Goal: Task Accomplishment & Management: Complete application form

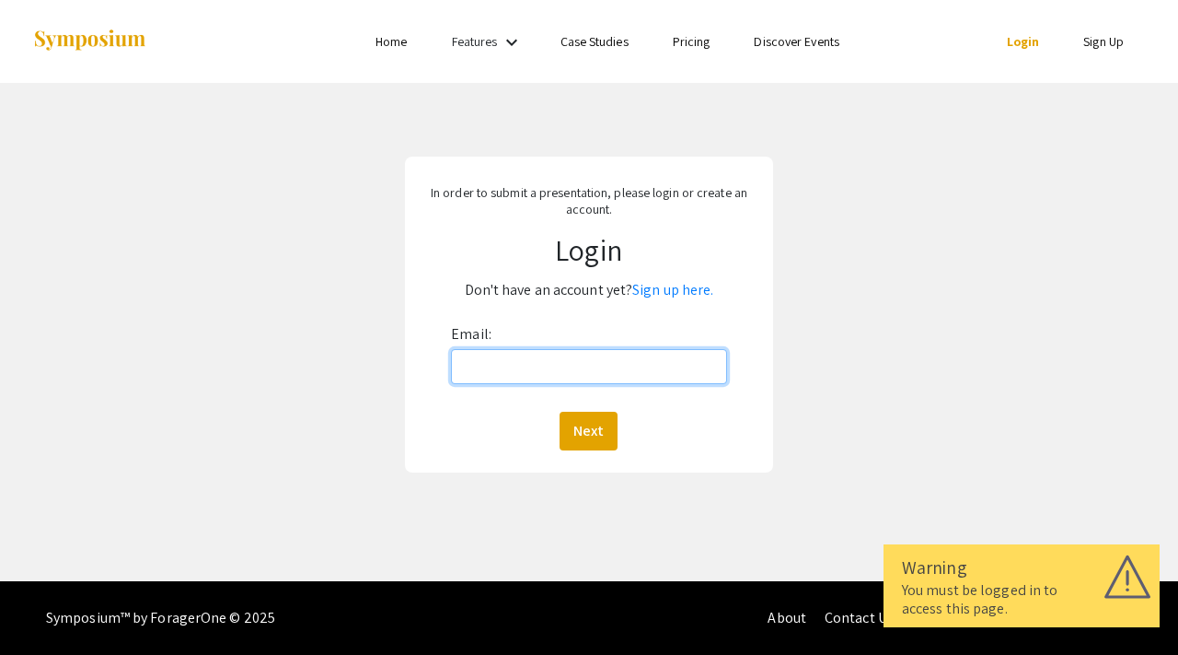
click at [482, 363] on input "Email:" at bounding box center [589, 366] width 276 height 35
type input "[EMAIL_ADDRESS][DOMAIN_NAME]"
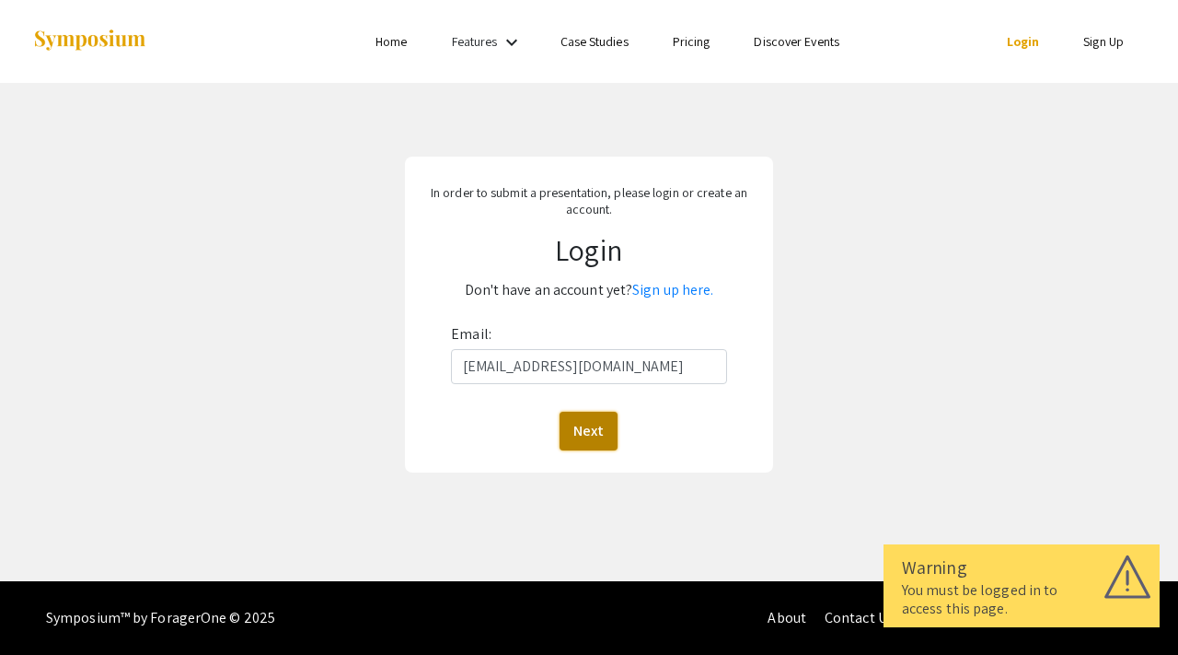
click at [582, 420] on button "Next" at bounding box center [589, 431] width 58 height 39
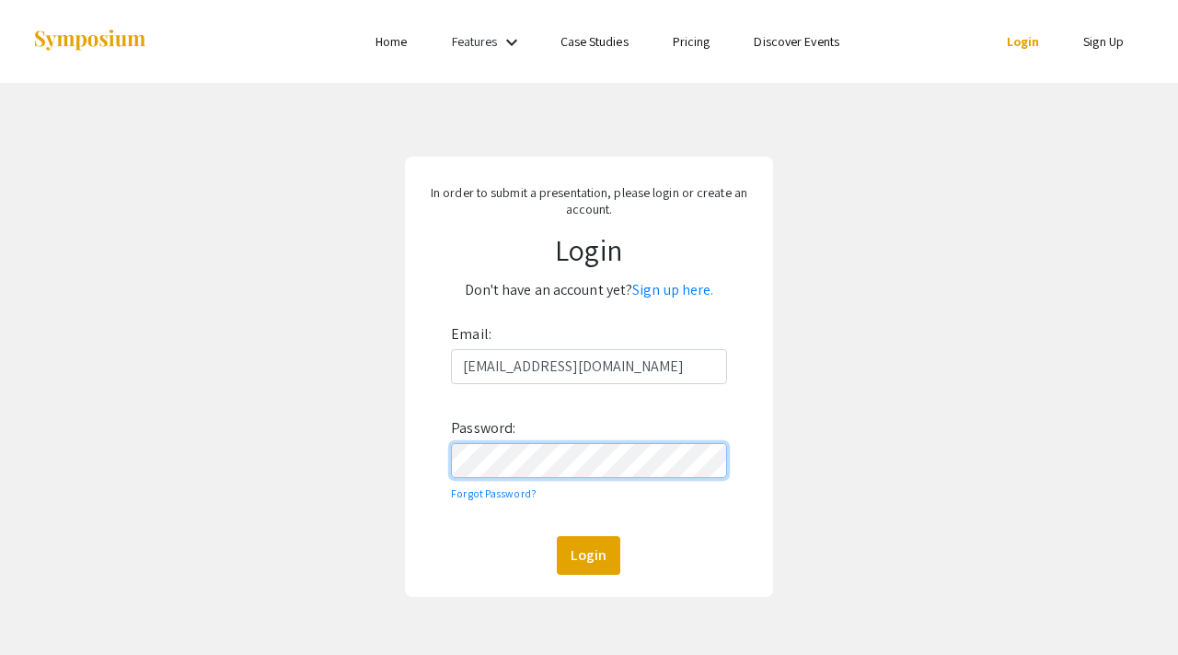
click at [557, 536] on button "Login" at bounding box center [589, 555] width 64 height 39
click at [357, 470] on div "In order to submit a presentation, please login or create an account. Login Don…" at bounding box center [589, 376] width 1206 height 587
click at [342, 454] on div "In order to submit a presentation, please login or create an account. Login Don…" at bounding box center [589, 376] width 1206 height 587
click at [557, 536] on button "Login" at bounding box center [589, 555] width 64 height 39
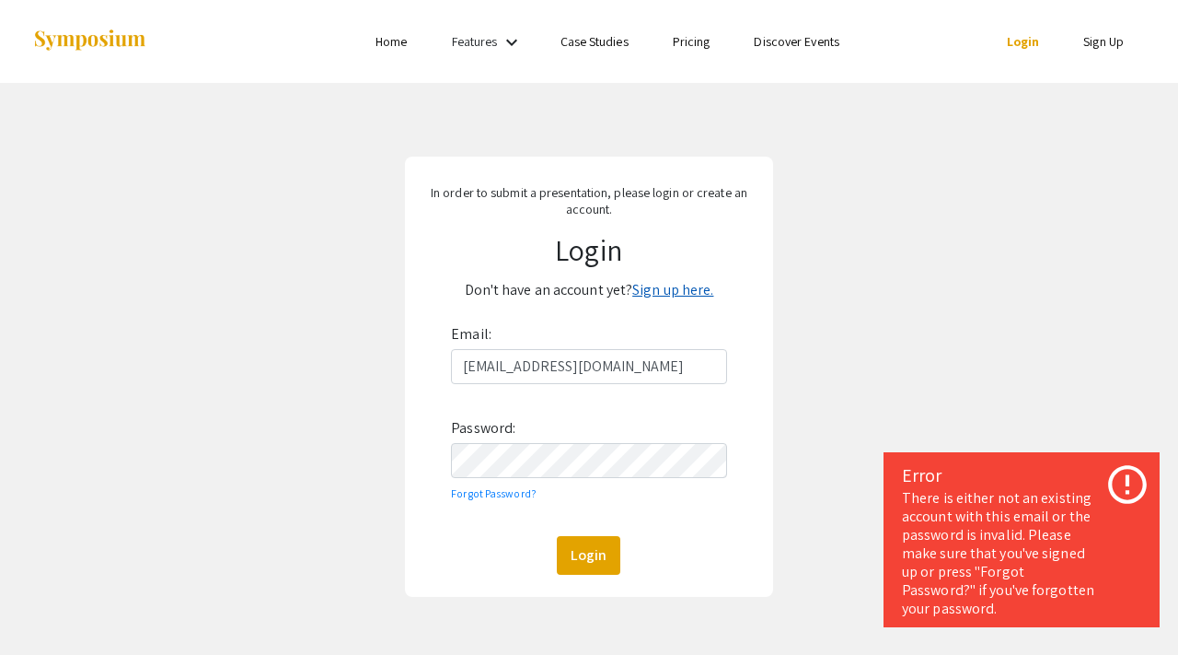
click at [693, 296] on link "Sign up here." at bounding box center [672, 289] width 81 height 19
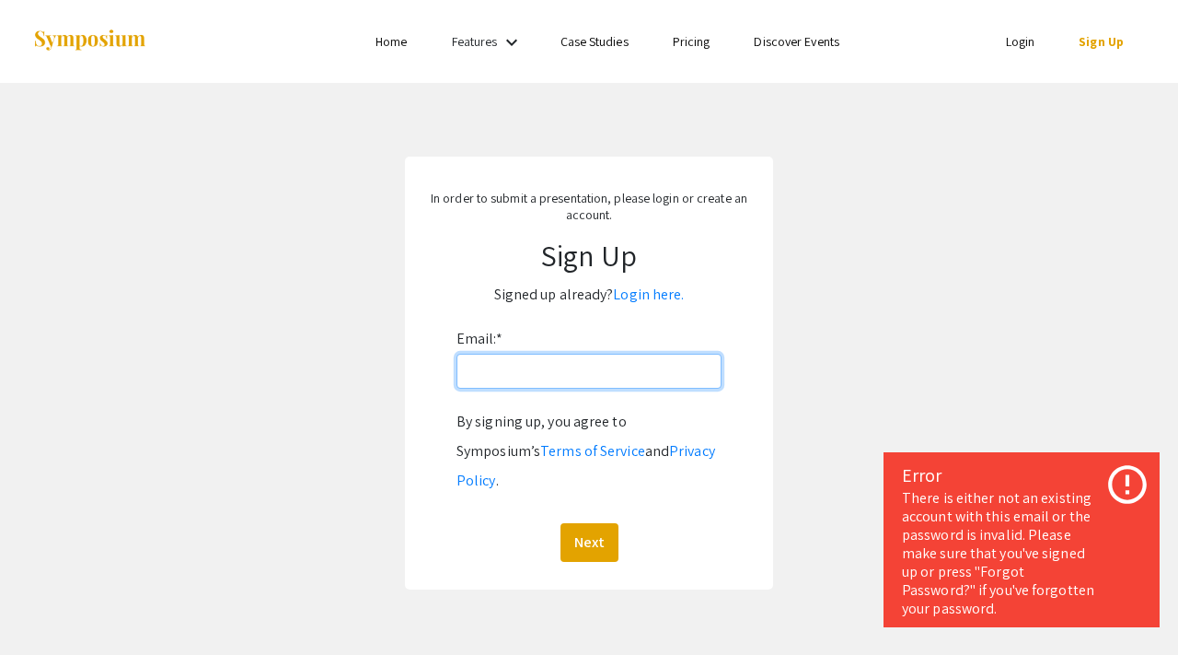
click at [590, 379] on input "Email: *" at bounding box center [589, 371] width 265 height 35
type input "[EMAIL_ADDRESS][DOMAIN_NAME]"
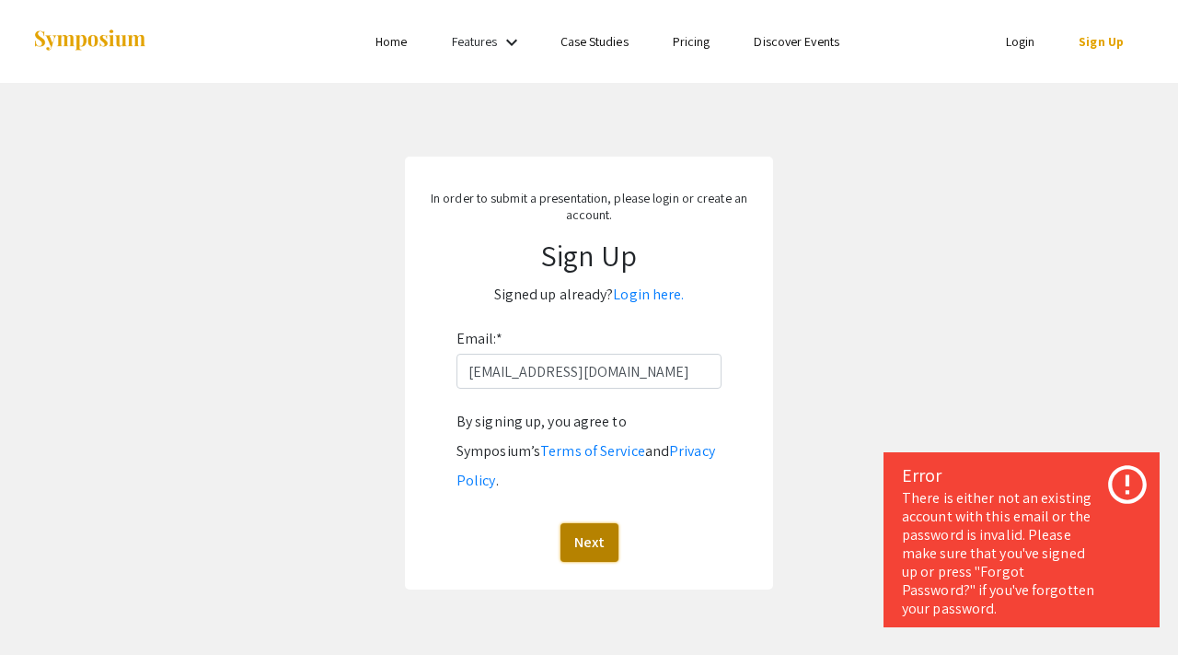
click at [598, 523] on button "Next" at bounding box center [590, 542] width 58 height 39
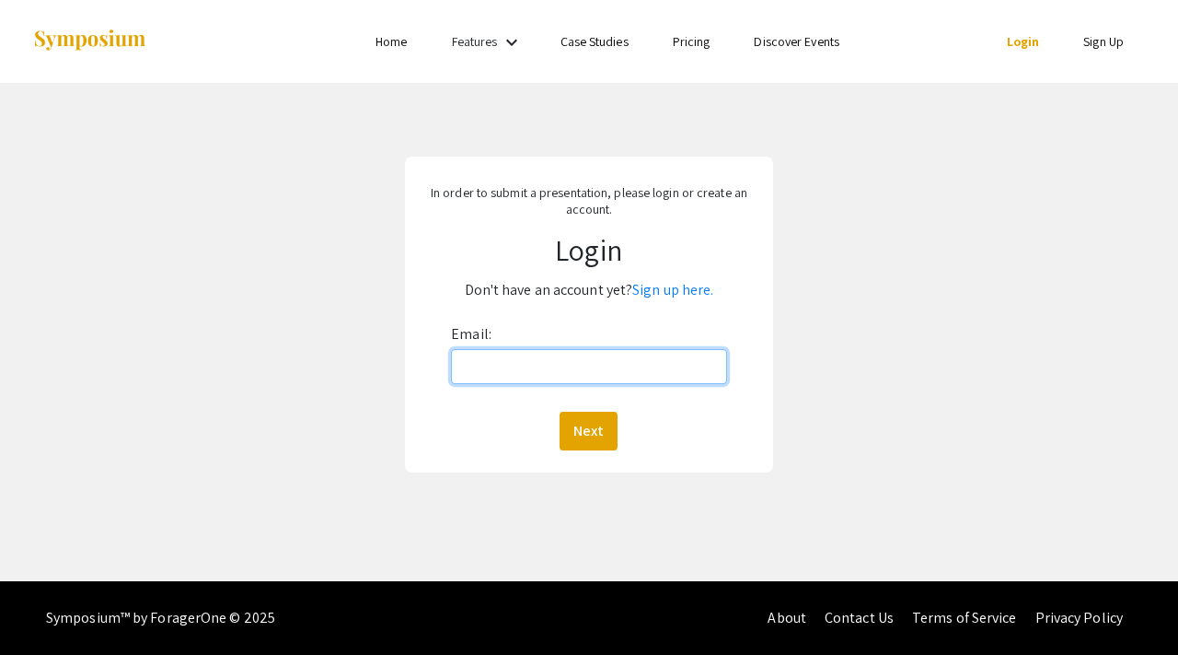
click at [516, 363] on input "Email:" at bounding box center [589, 366] width 276 height 35
type input "[EMAIL_ADDRESS][DOMAIN_NAME]"
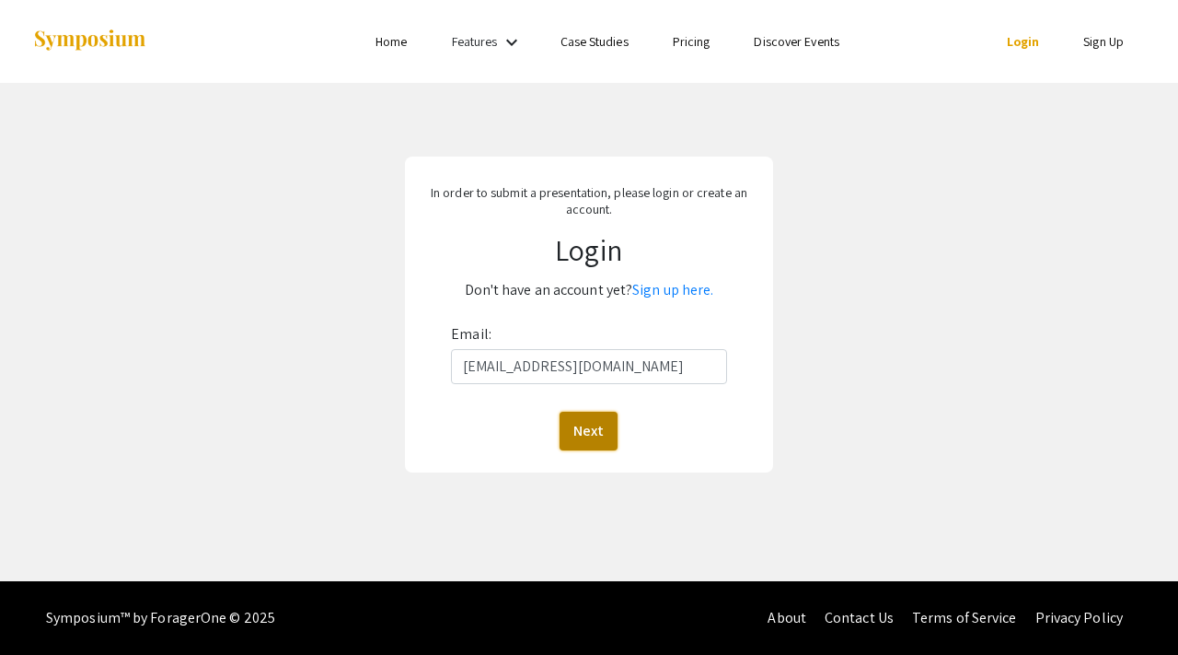
click at [585, 418] on button "Next" at bounding box center [589, 431] width 58 height 39
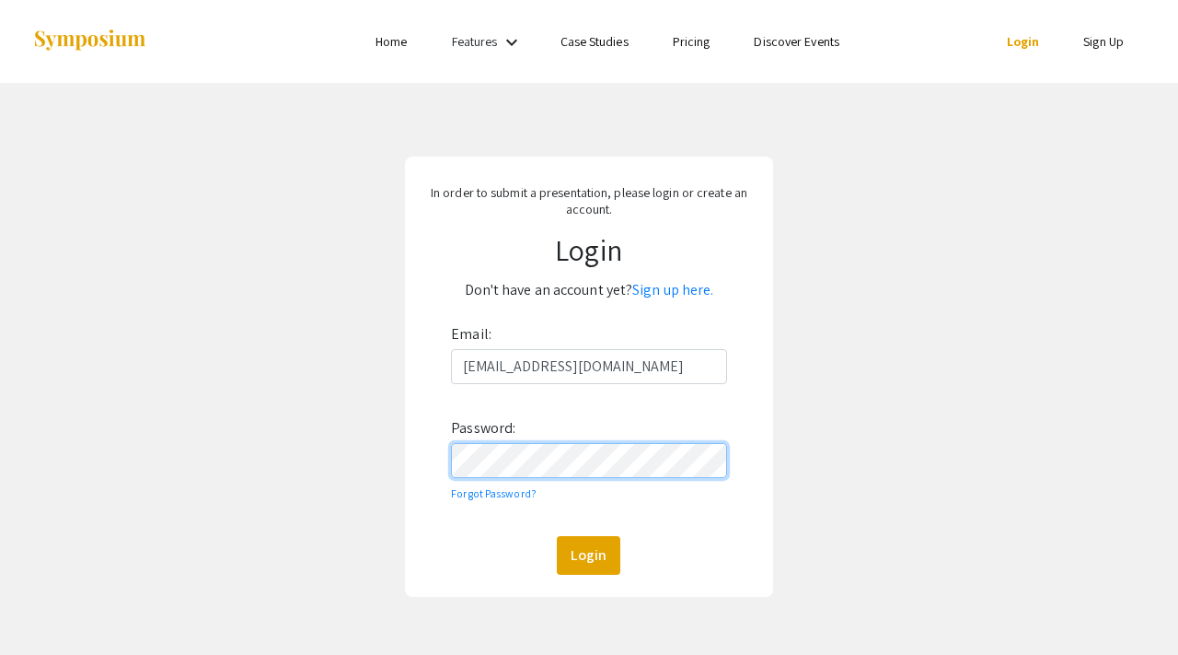
click at [557, 536] on button "Login" at bounding box center [589, 555] width 64 height 39
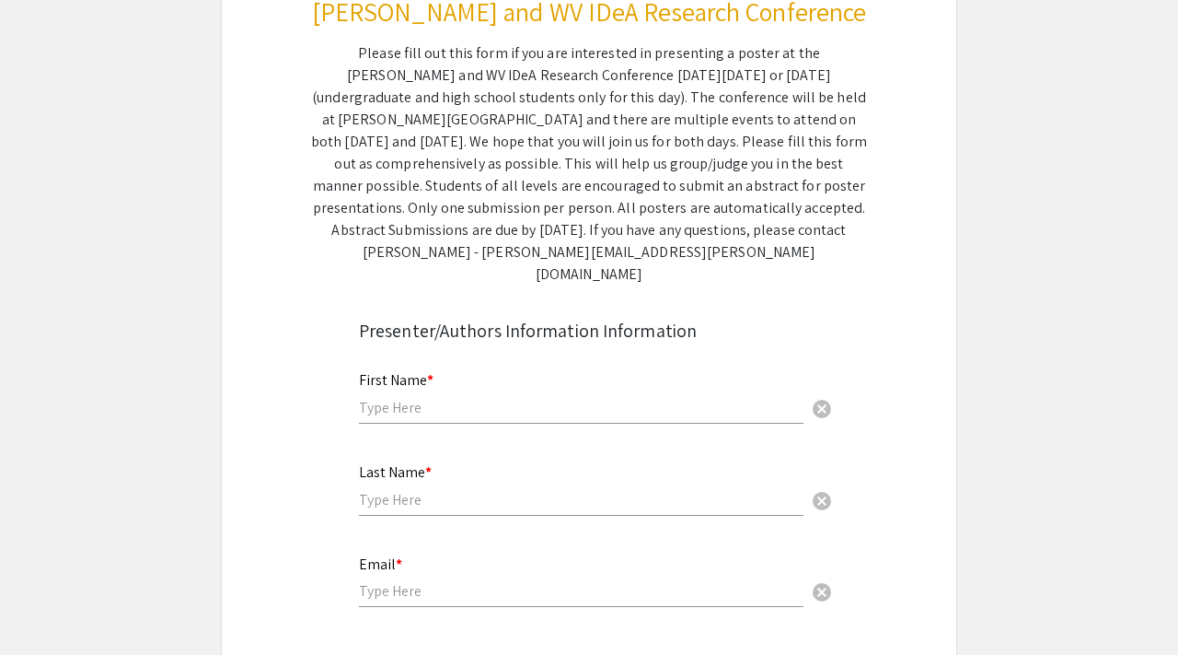
scroll to position [308, 0]
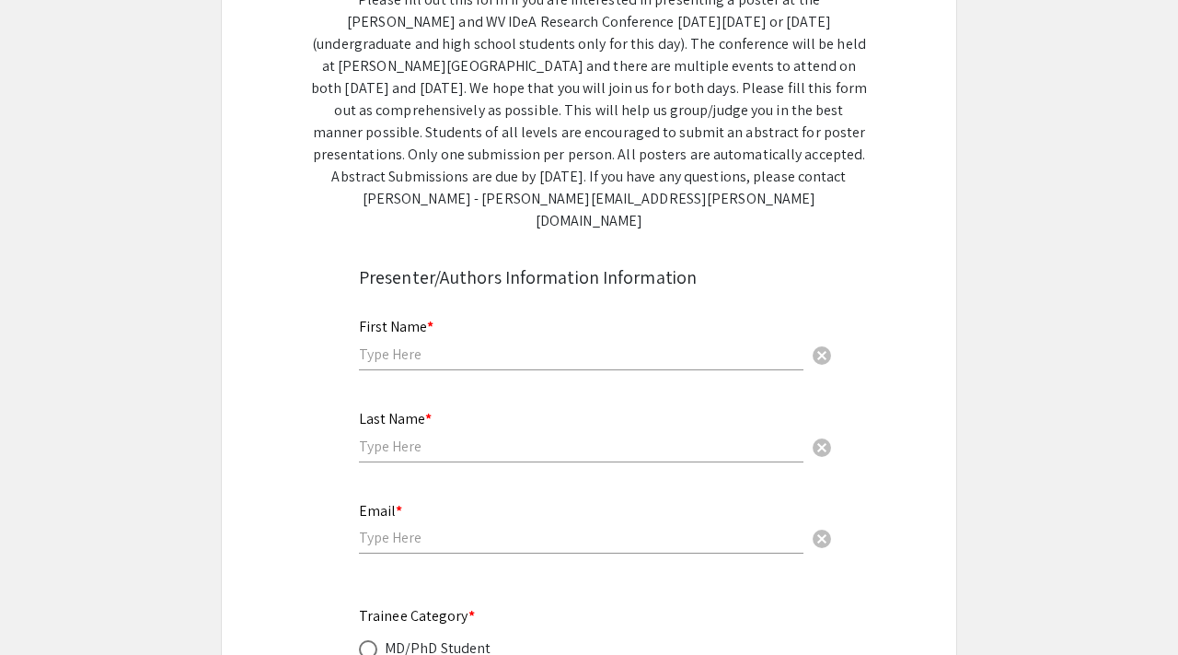
click at [441, 344] on input "text" at bounding box center [581, 353] width 445 height 19
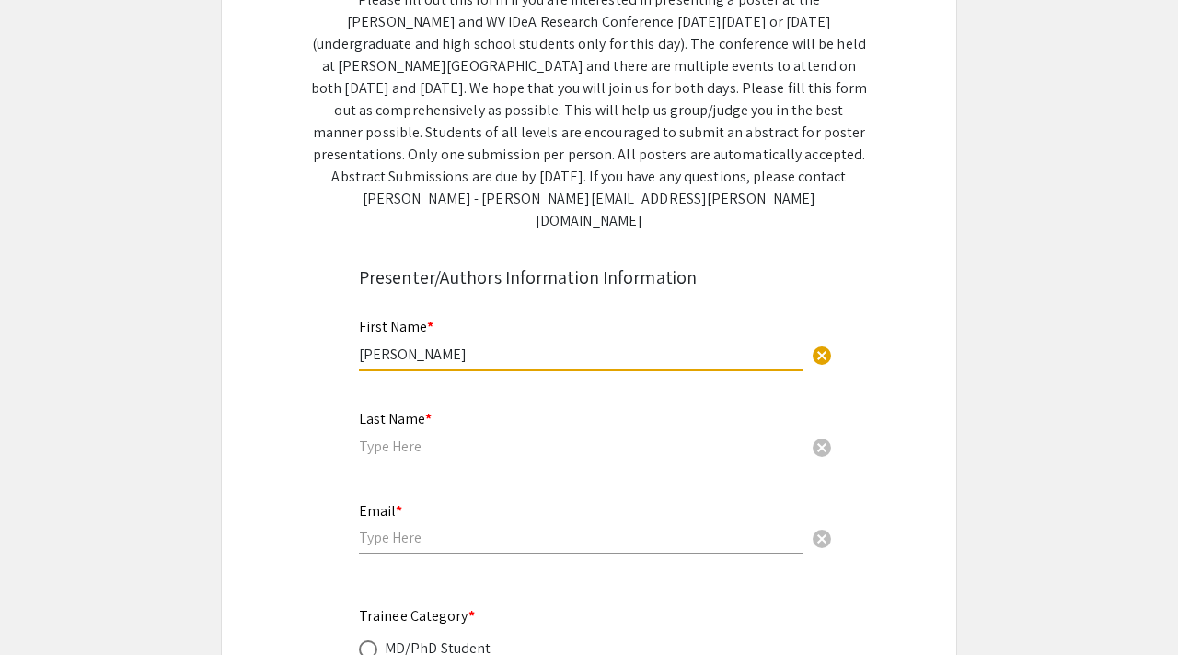
type input "[PERSON_NAME]"
click at [387, 435] on div "Last Name * cancel" at bounding box center [581, 427] width 445 height 70
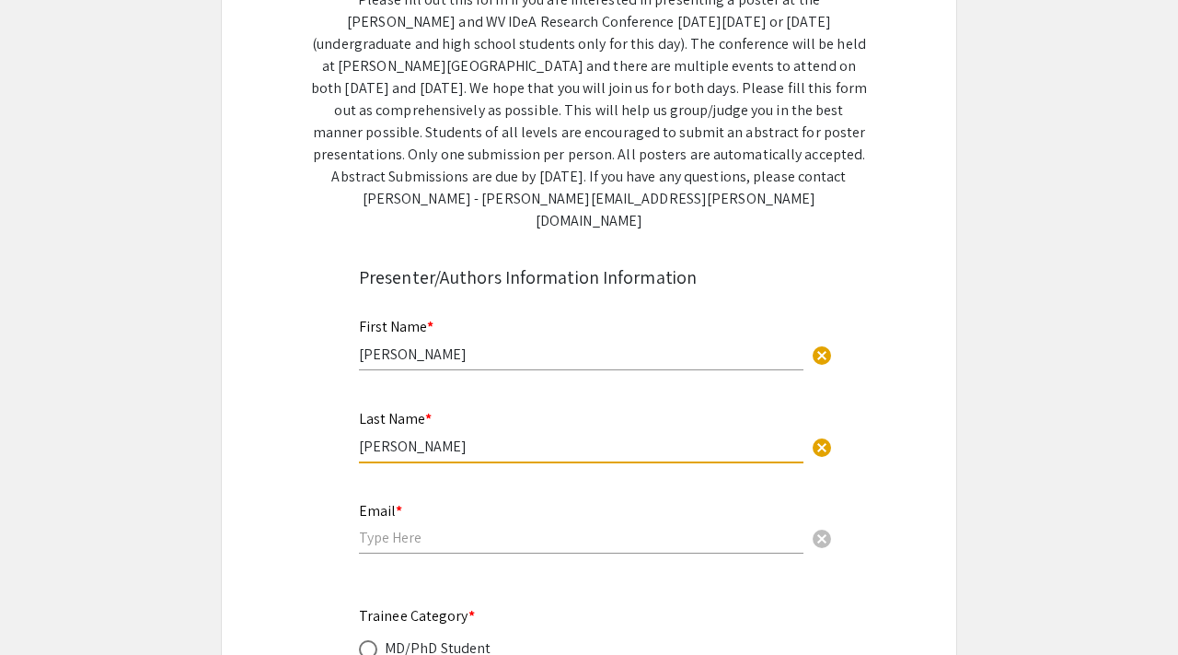
type input "[PERSON_NAME]"
click at [383, 534] on div "Email * cancel" at bounding box center [581, 528] width 445 height 88
click at [383, 530] on div "Email * cancel" at bounding box center [581, 519] width 445 height 70
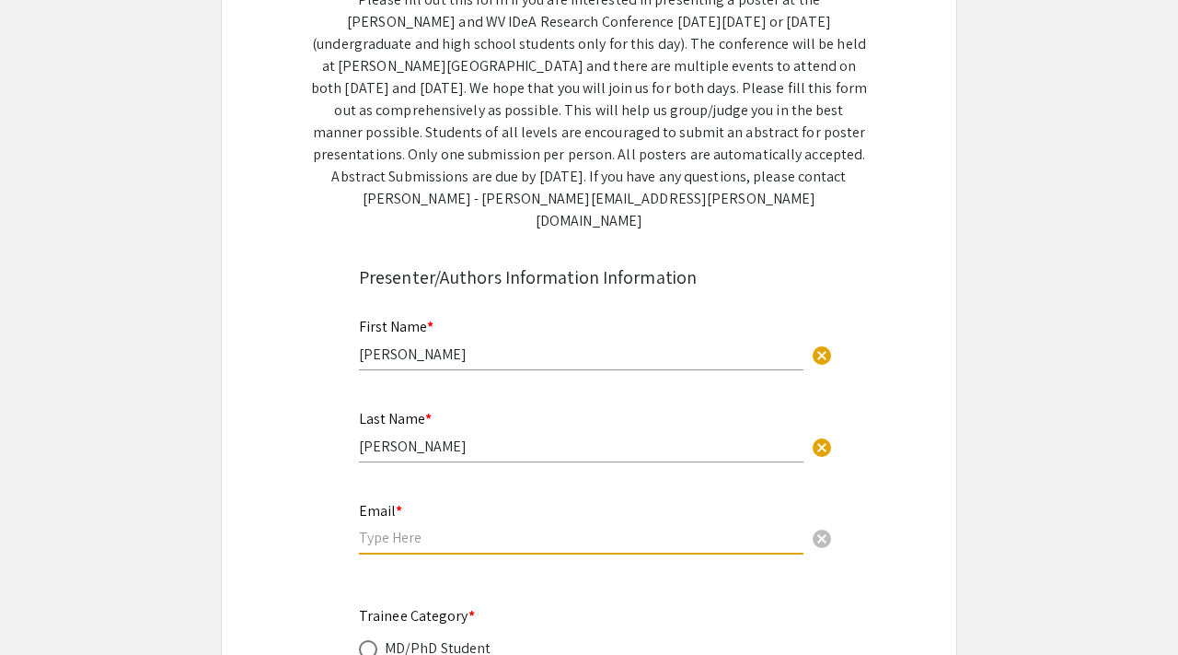
click at [383, 527] on div "Email * cancel" at bounding box center [581, 519] width 445 height 70
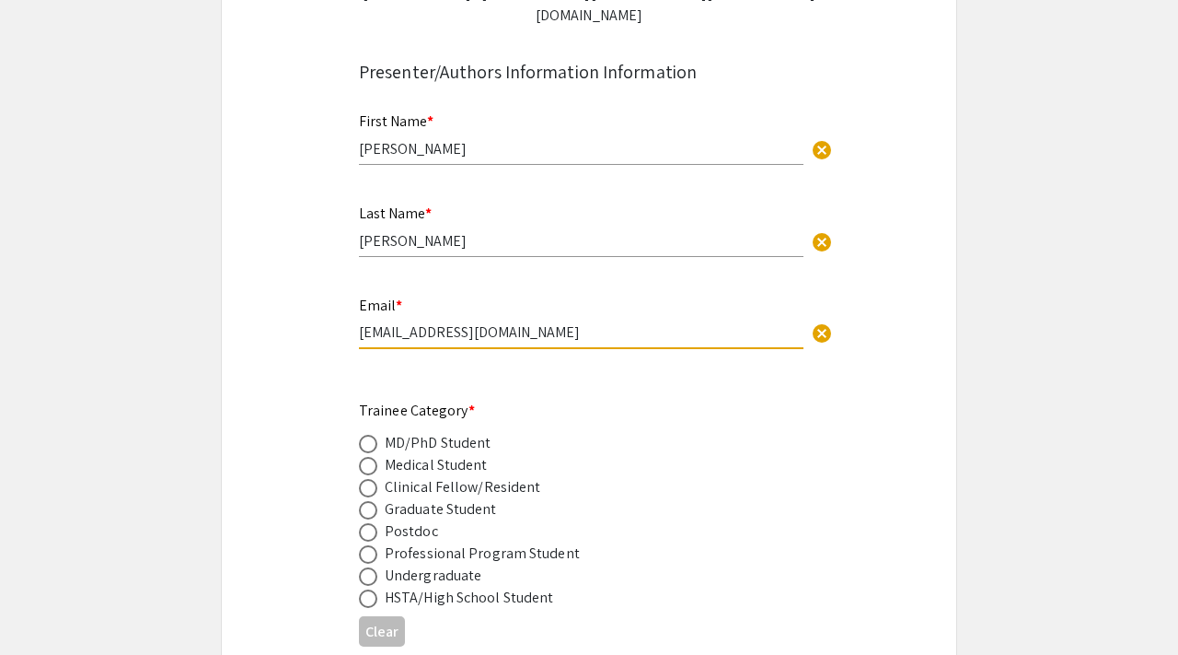
scroll to position [517, 0]
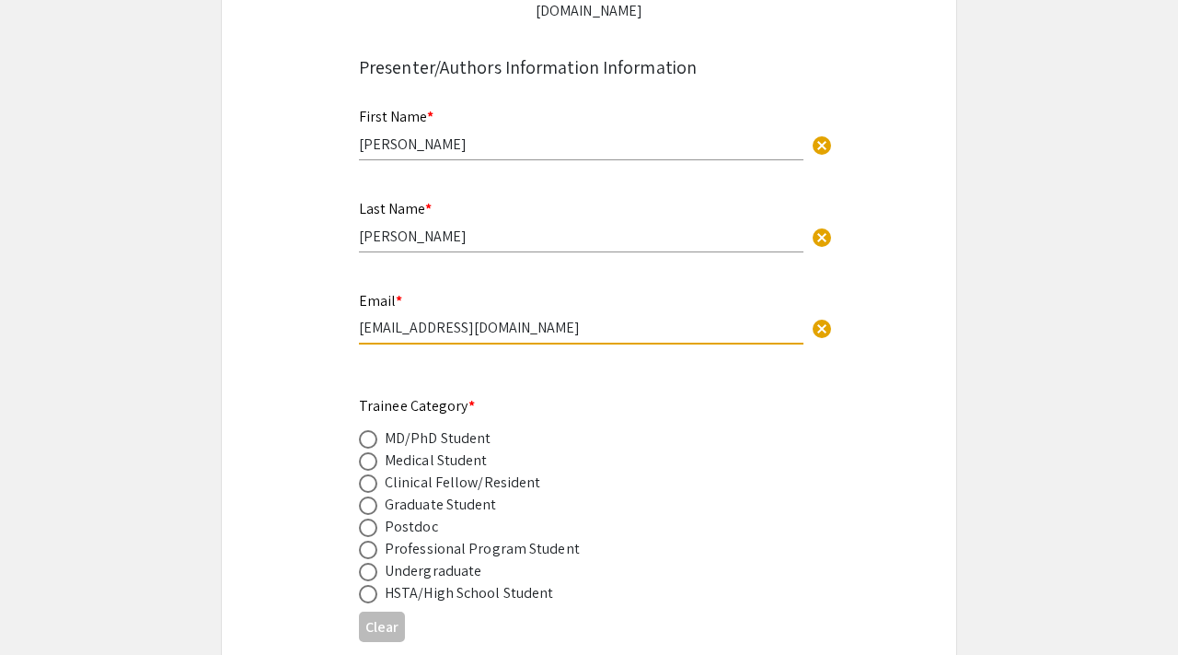
type input "[EMAIL_ADDRESS][DOMAIN_NAME]"
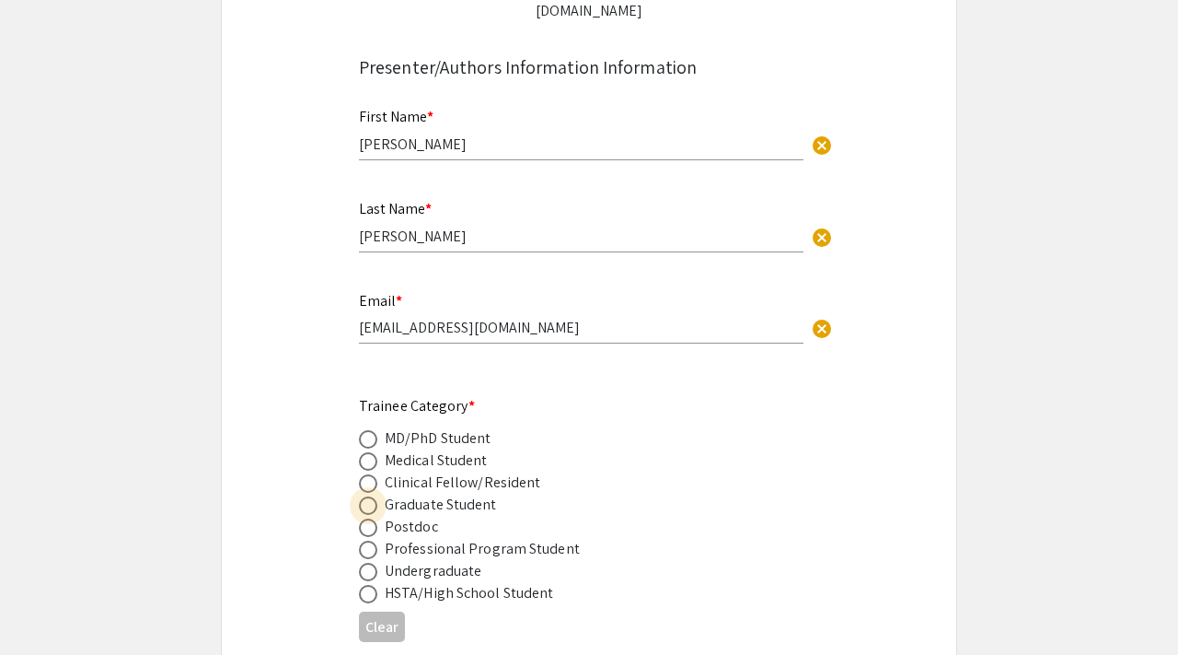
click at [365, 496] on span at bounding box center [368, 505] width 18 height 18
click at [365, 496] on input "radio" at bounding box center [368, 505] width 18 height 18
radio input "true"
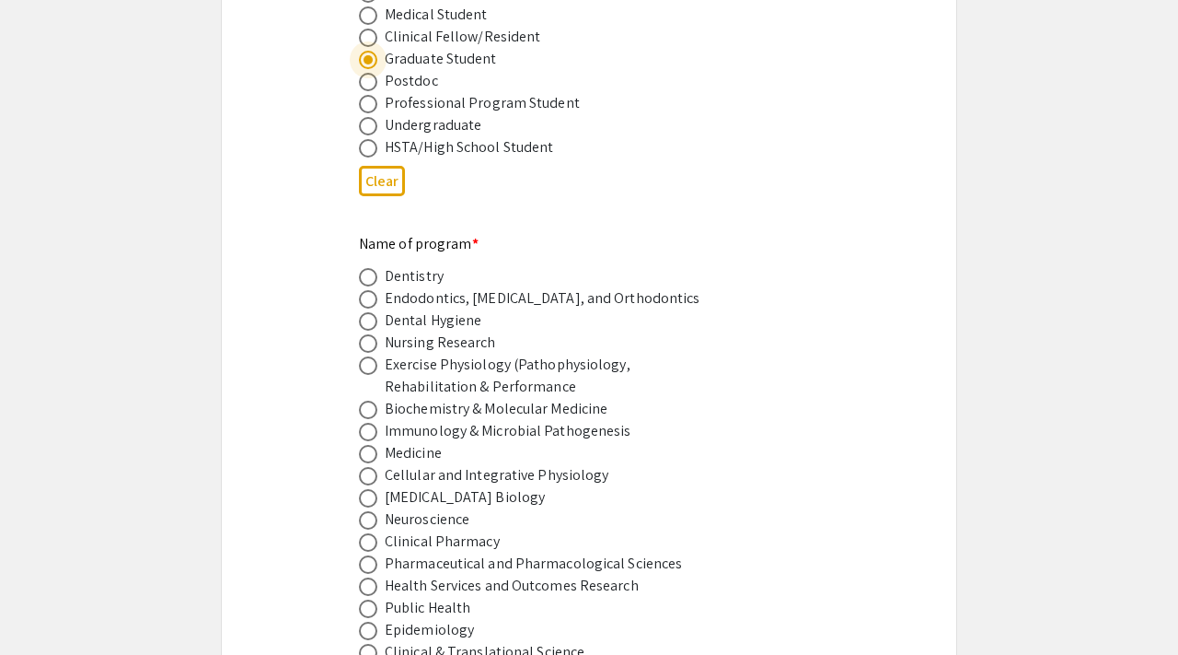
scroll to position [985, 0]
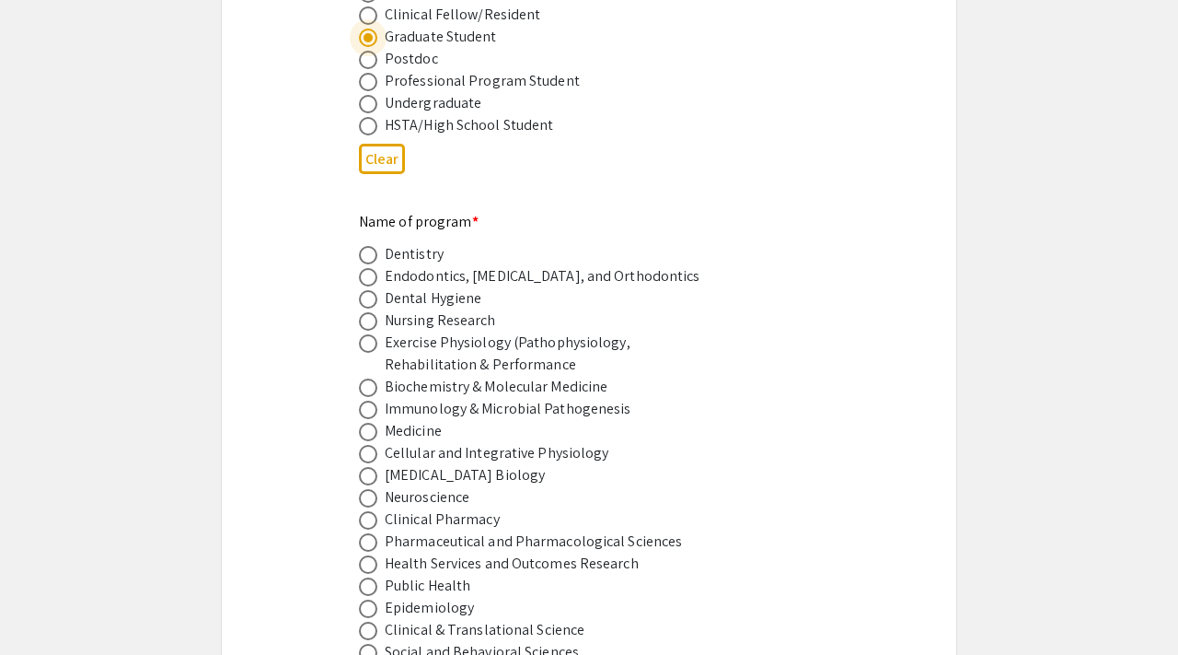
click at [376, 533] on span at bounding box center [368, 542] width 18 height 18
click at [376, 533] on input "radio" at bounding box center [368, 542] width 18 height 18
radio input "true"
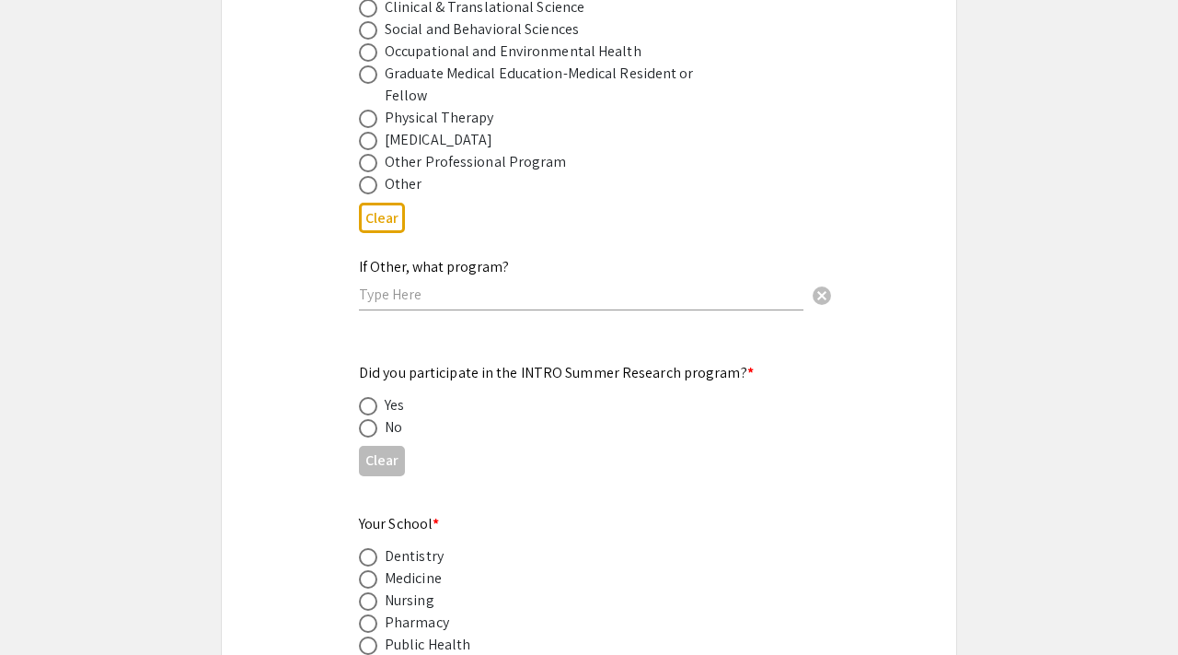
scroll to position [1619, 0]
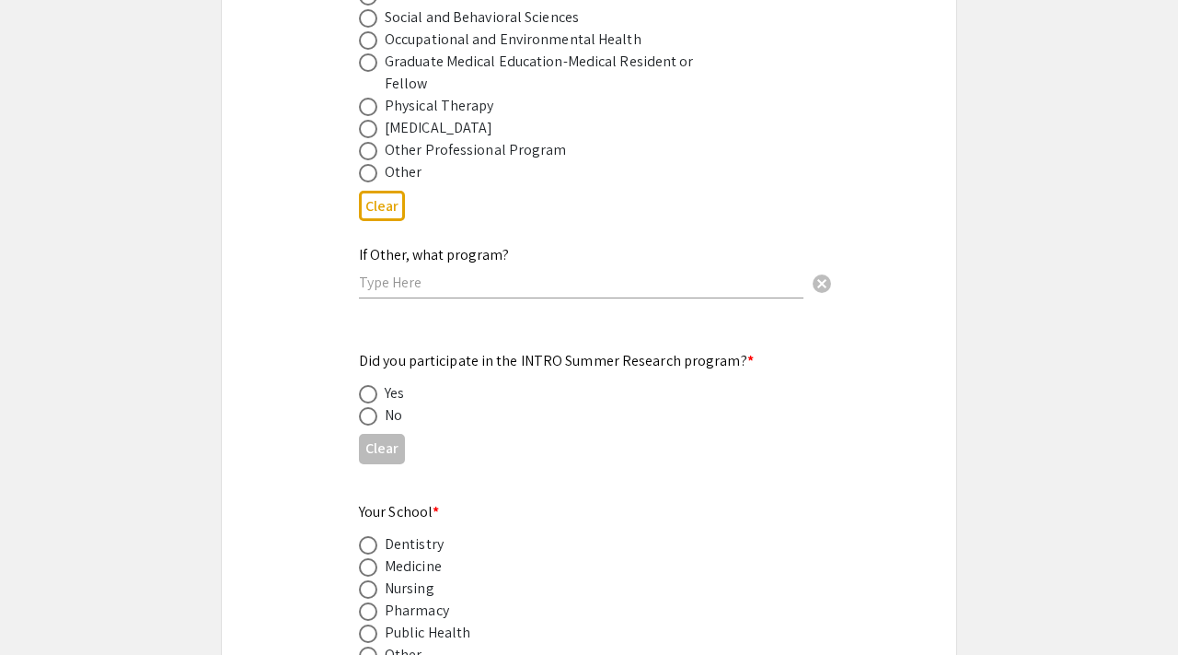
click at [399, 406] on div "No" at bounding box center [393, 415] width 17 height 22
click at [366, 407] on span at bounding box center [368, 416] width 18 height 18
click at [366, 407] on input "radio" at bounding box center [368, 416] width 18 height 18
radio input "true"
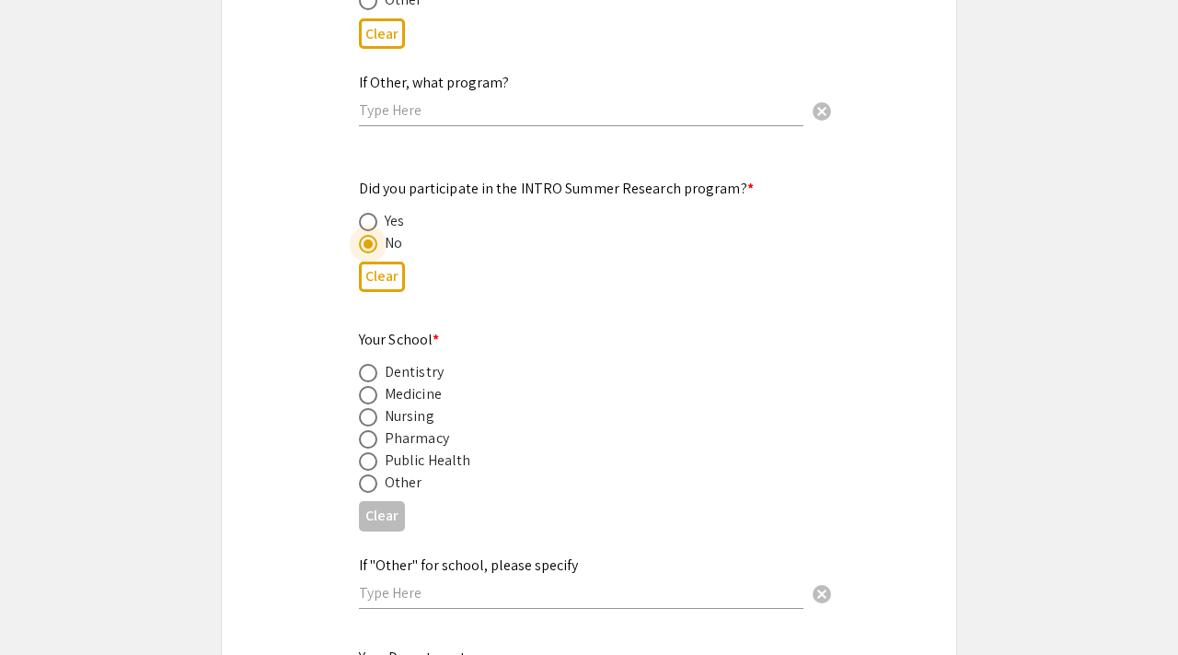
scroll to position [1794, 0]
click at [378, 427] on label at bounding box center [372, 436] width 26 height 18
click at [377, 427] on input "radio" at bounding box center [368, 436] width 18 height 18
radio input "true"
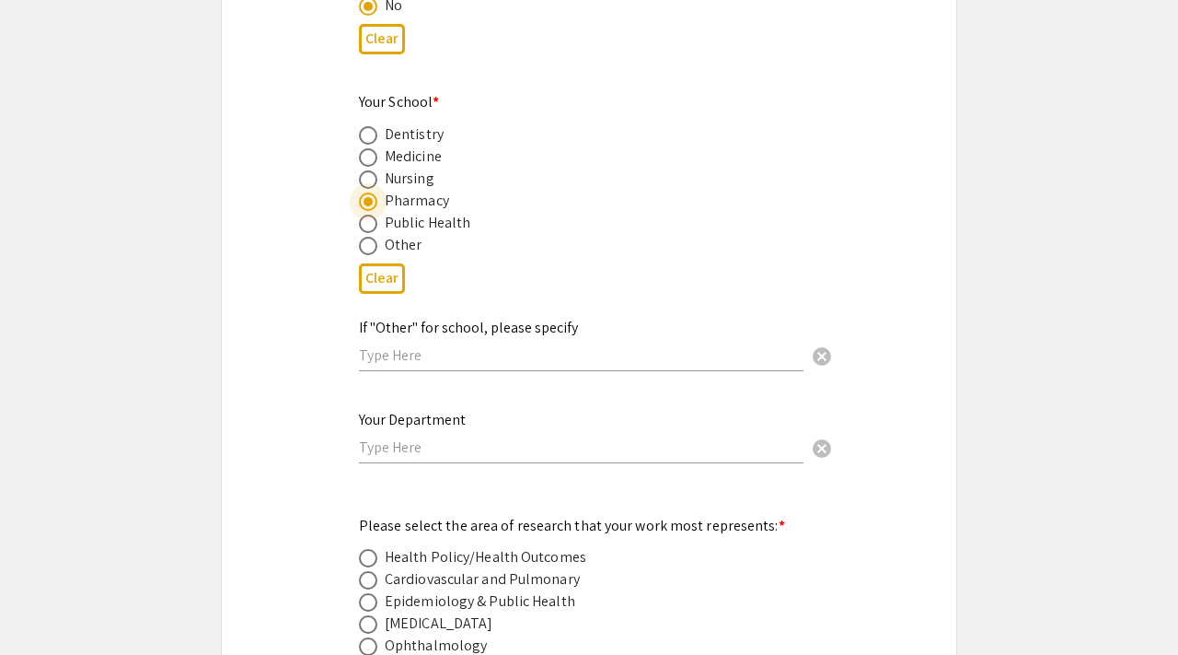
scroll to position [2032, 0]
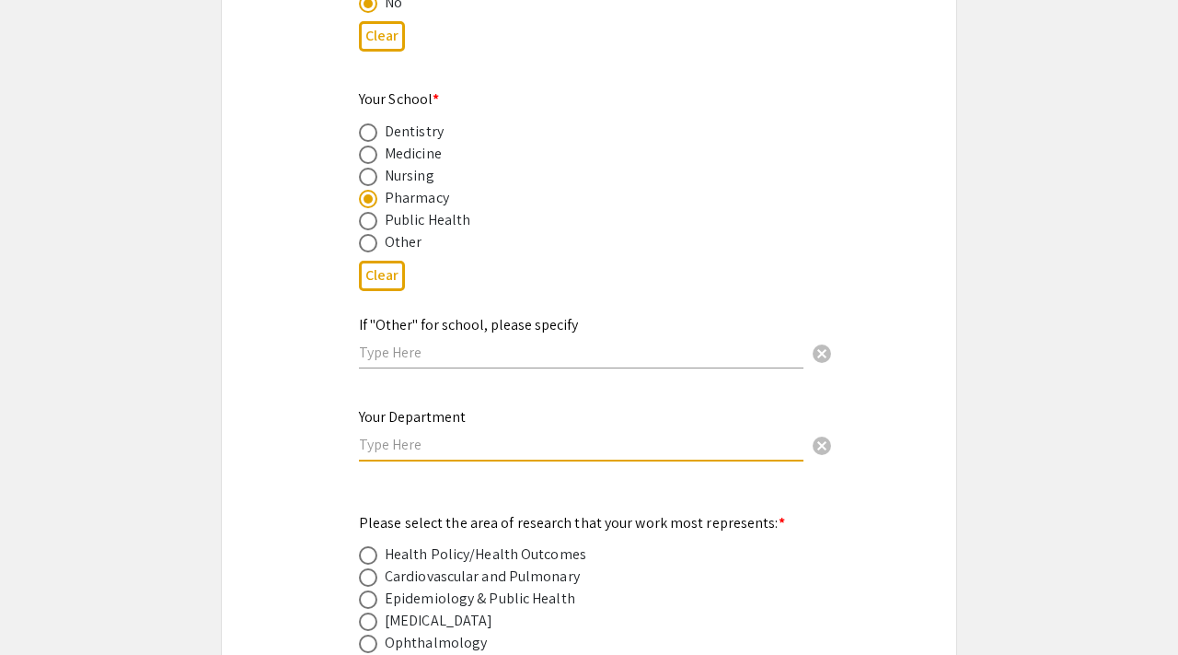
click at [419, 435] on input "text" at bounding box center [581, 444] width 445 height 19
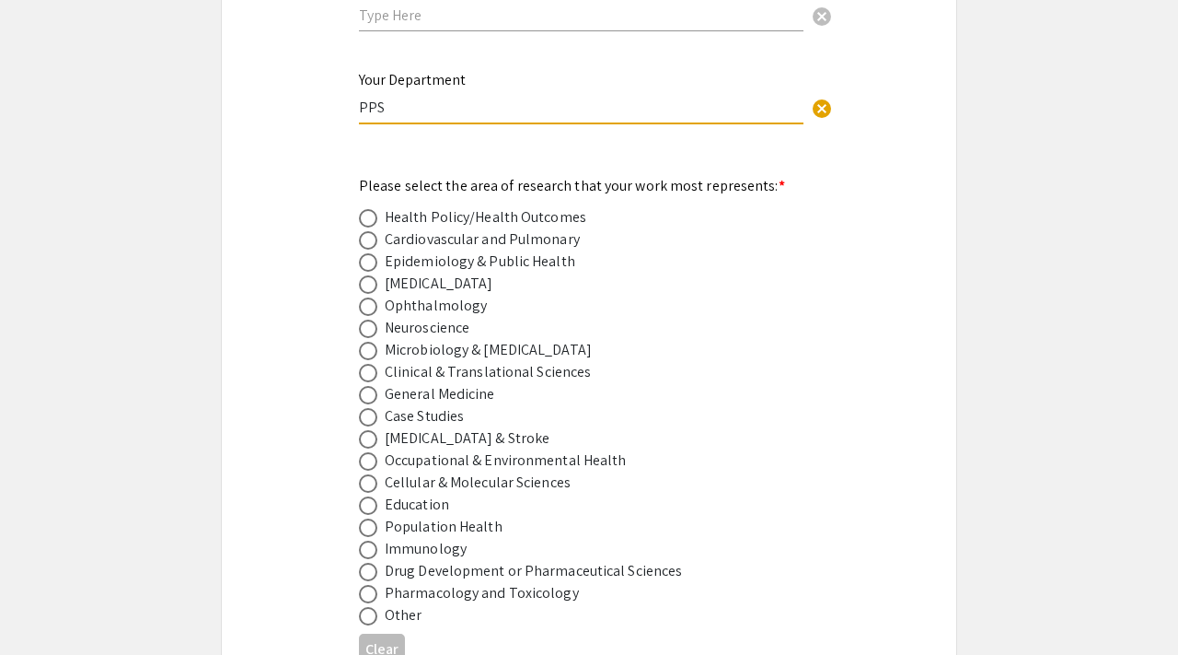
scroll to position [2367, 0]
type input "PPS"
click at [378, 564] on label at bounding box center [372, 573] width 26 height 18
click at [377, 564] on input "radio" at bounding box center [368, 573] width 18 height 18
radio input "true"
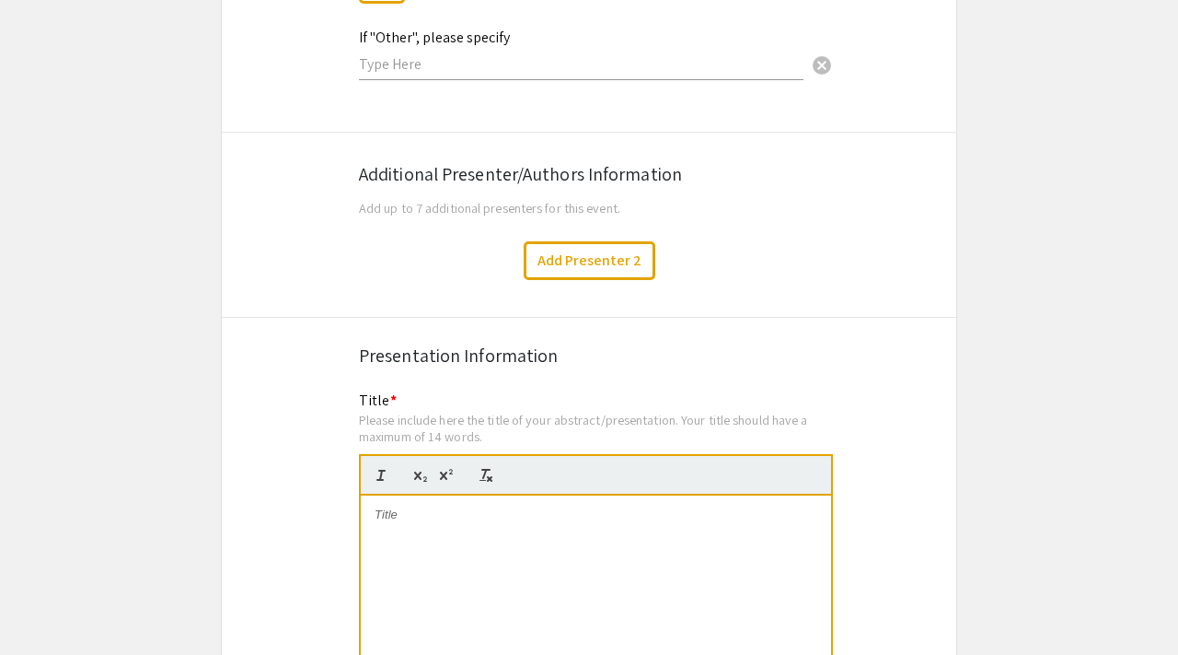
scroll to position [3031, 0]
click at [557, 256] on button "Add Presenter 2" at bounding box center [590, 259] width 132 height 39
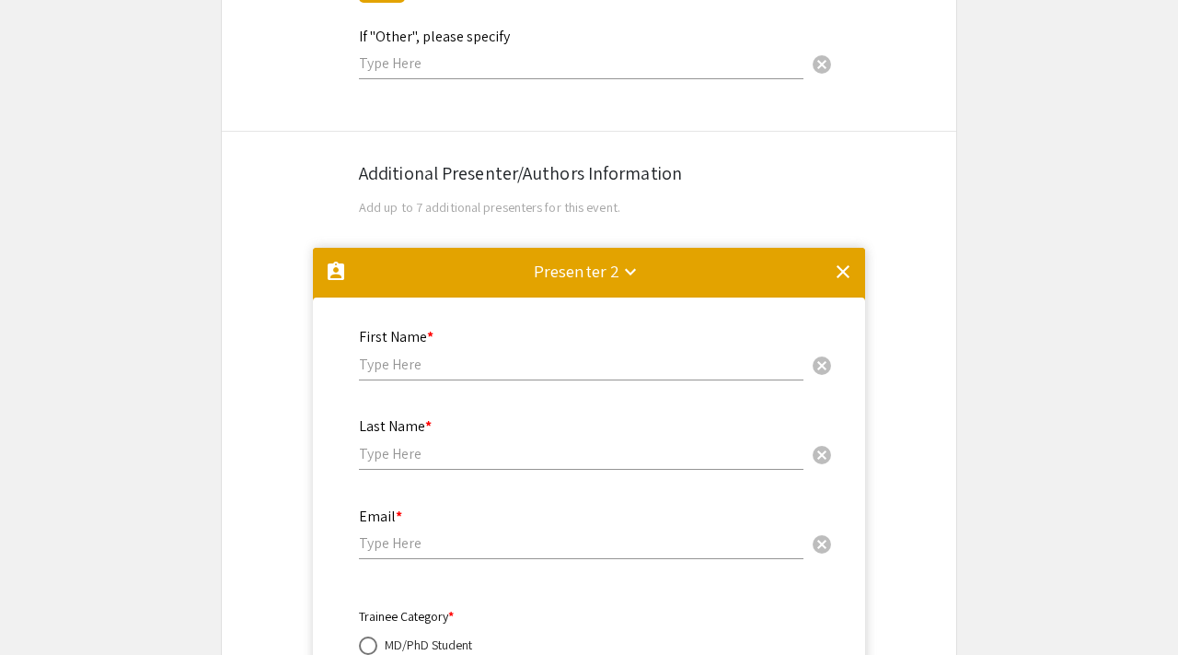
scroll to position [3267, 0]
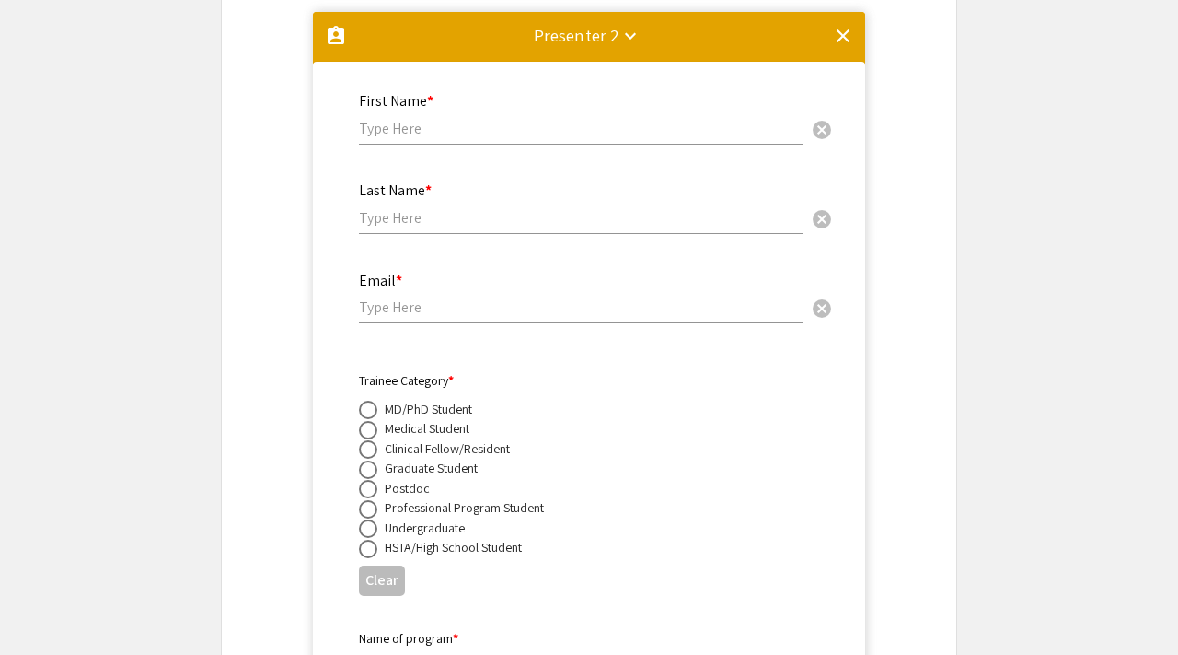
click at [846, 27] on mat-icon "clear" at bounding box center [843, 36] width 22 height 22
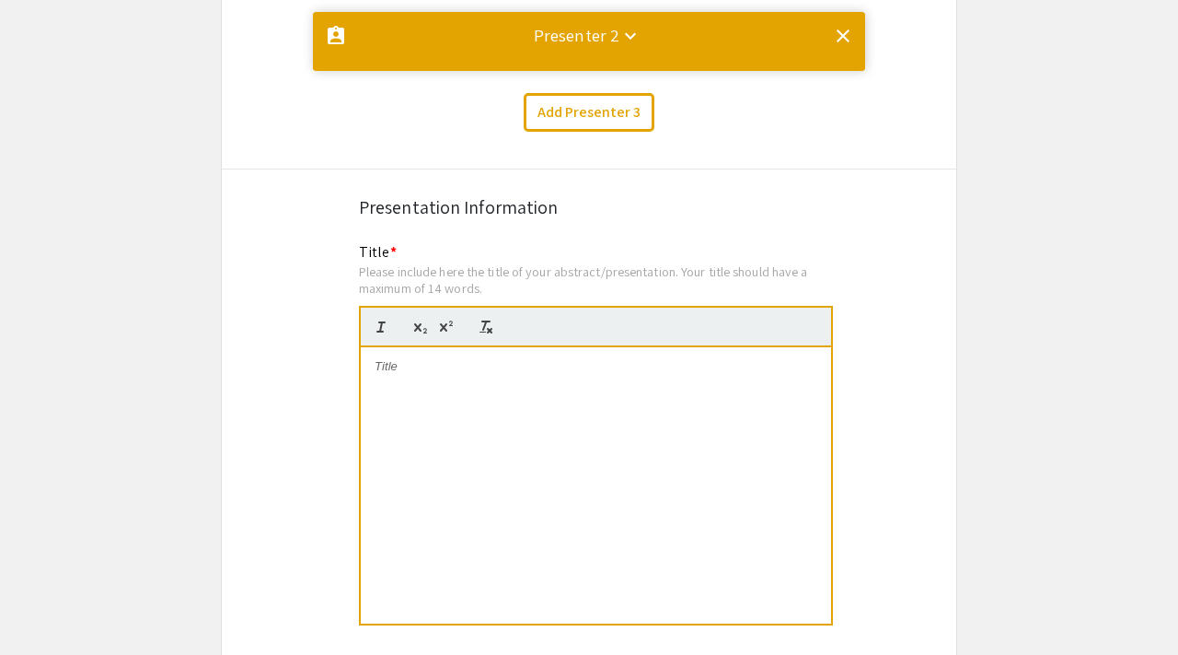
scroll to position [0, 0]
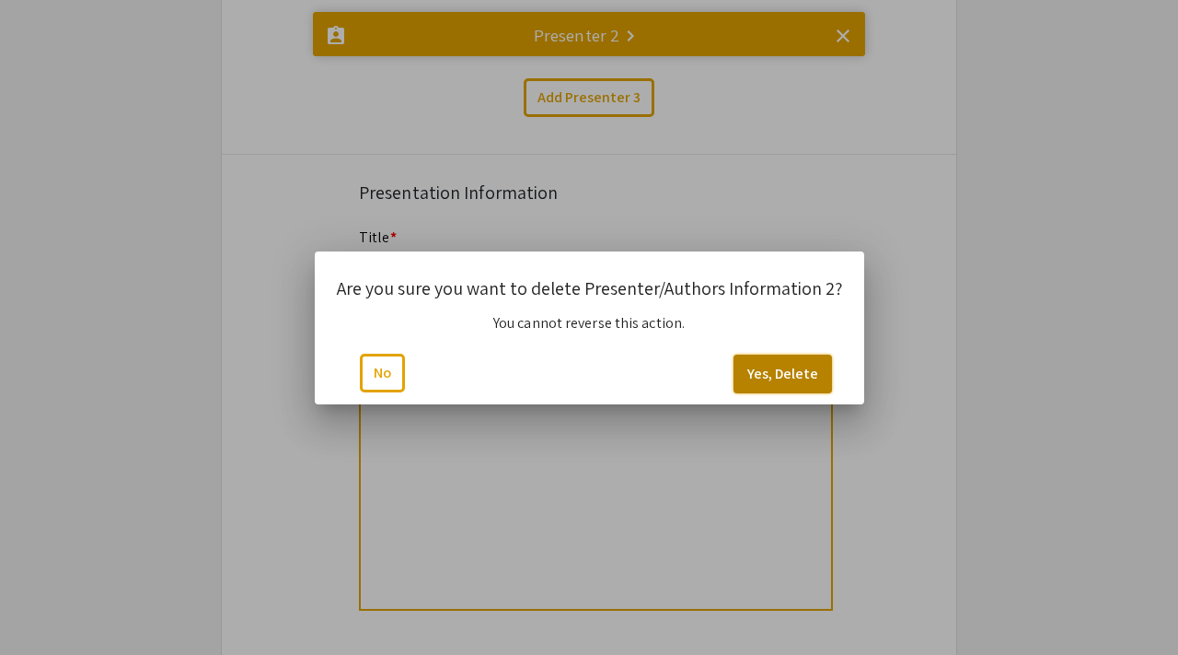
click at [764, 372] on button "Yes, Delete" at bounding box center [783, 373] width 99 height 39
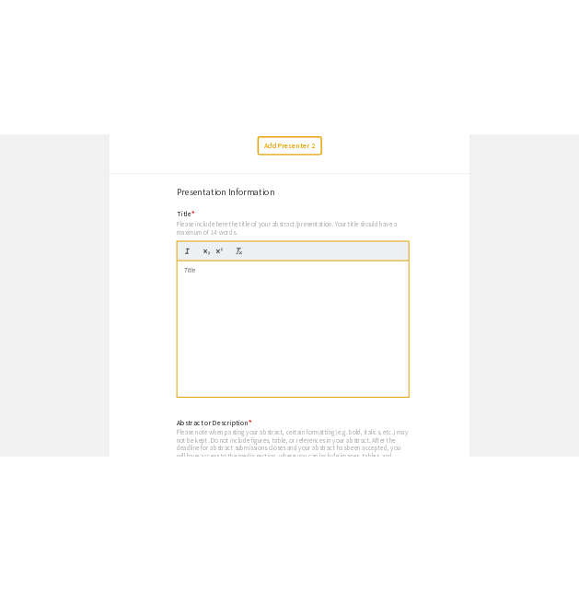
scroll to position [3294, 0]
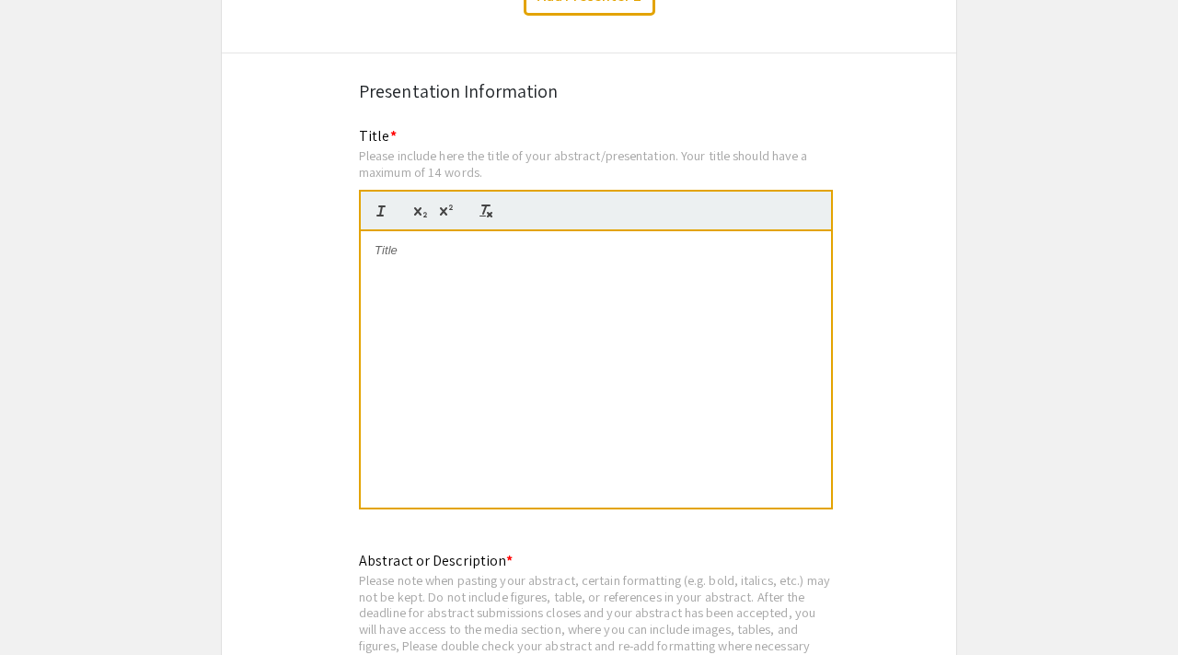
click at [537, 278] on div at bounding box center [596, 369] width 470 height 276
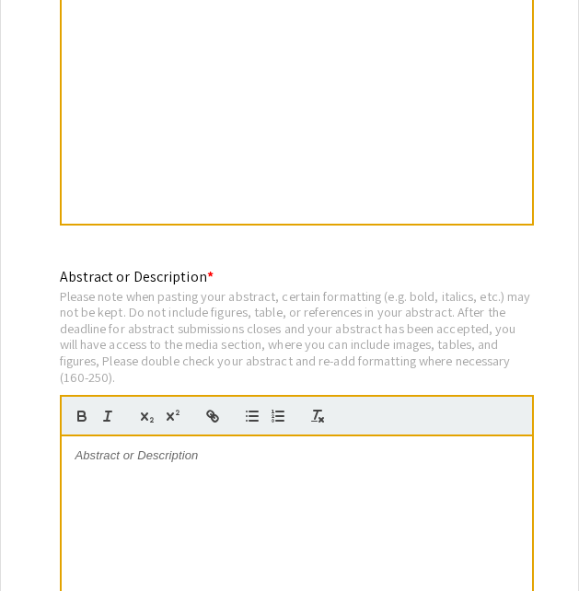
scroll to position [3639, 0]
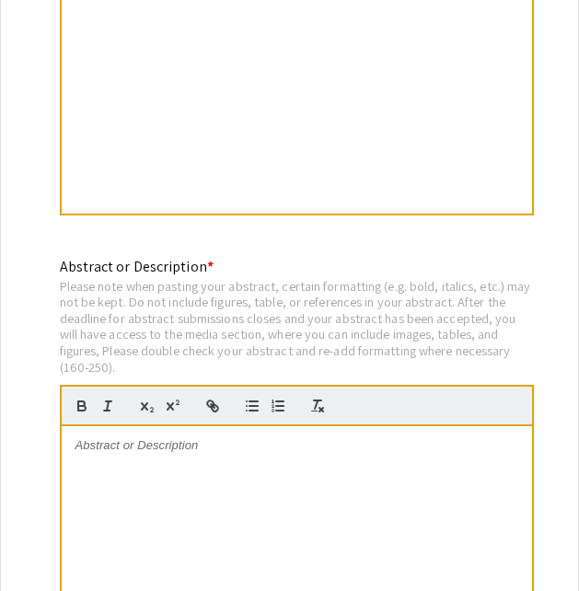
click at [257, 437] on p at bounding box center [296, 445] width 443 height 17
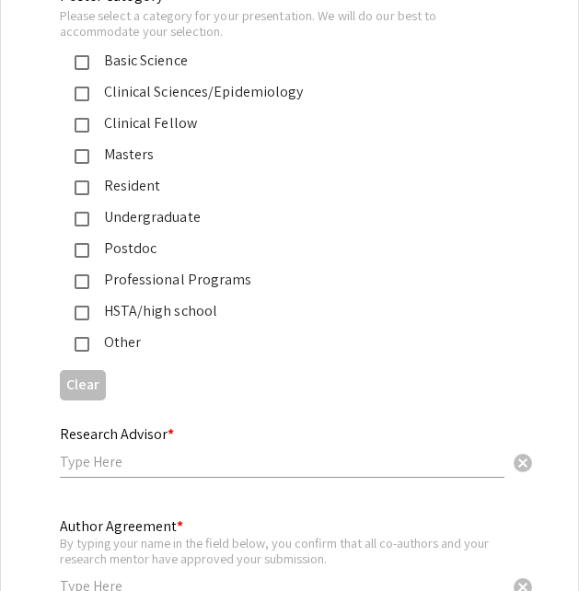
scroll to position [4430, 0]
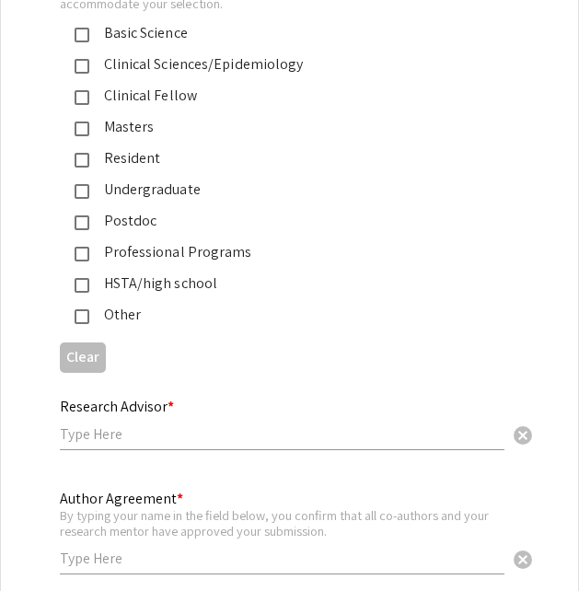
click at [105, 424] on input "text" at bounding box center [282, 433] width 445 height 19
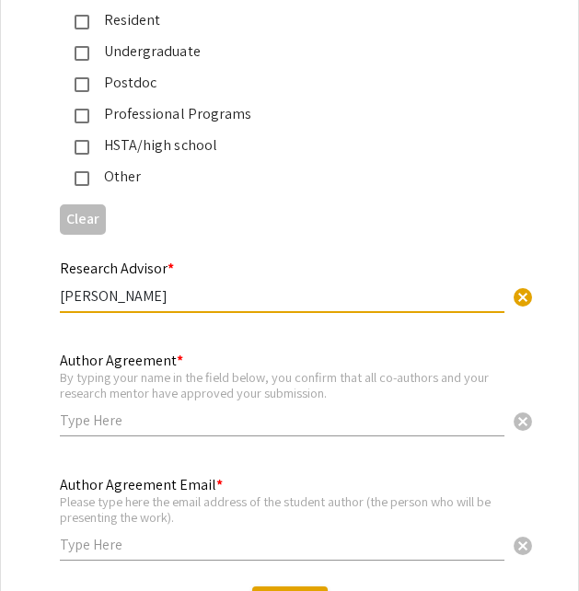
scroll to position [4572, 0]
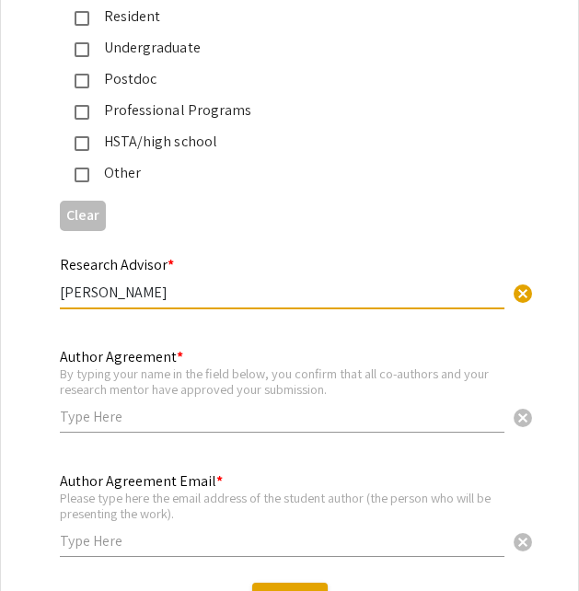
type input "[PERSON_NAME]"
click at [109, 407] on input "text" at bounding box center [282, 416] width 445 height 19
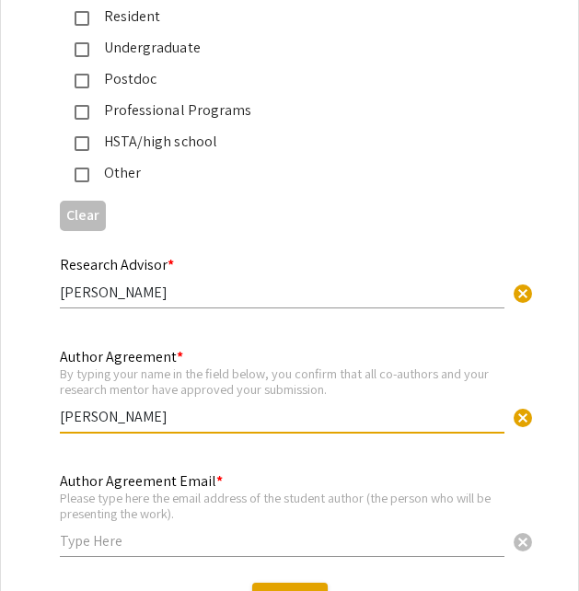
type input "[PERSON_NAME]"
click at [77, 531] on input "text" at bounding box center [282, 540] width 445 height 19
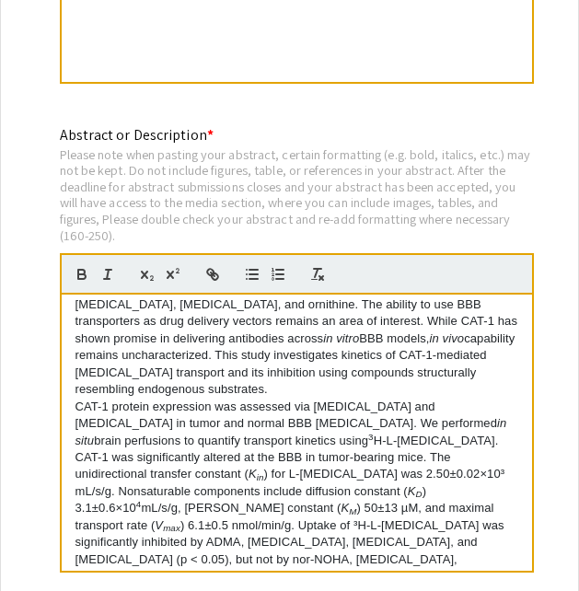
scroll to position [167, 0]
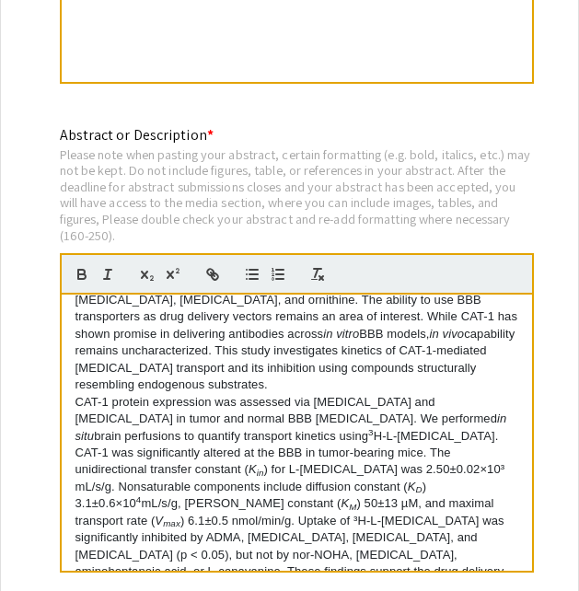
type input "[EMAIL_ADDRESS][DOMAIN_NAME]"
click at [210, 432] on p "CAT-1 protein expression was assessed via [MEDICAL_DATA] and [MEDICAL_DATA] in …" at bounding box center [296, 495] width 443 height 203
click at [219, 430] on p "CAT-1 protein expression was assessed via [MEDICAL_DATA] and [MEDICAL_DATA] in …" at bounding box center [296, 495] width 443 height 203
click at [275, 395] on p "CAT-1 protein expression was assessed via [MEDICAL_DATA] and [MEDICAL_DATA] in …" at bounding box center [296, 495] width 443 height 203
click at [287, 395] on p "CAT-1 protein expression was assessed via [MEDICAL_DATA] and [MEDICAL_DATA] in …" at bounding box center [296, 495] width 443 height 203
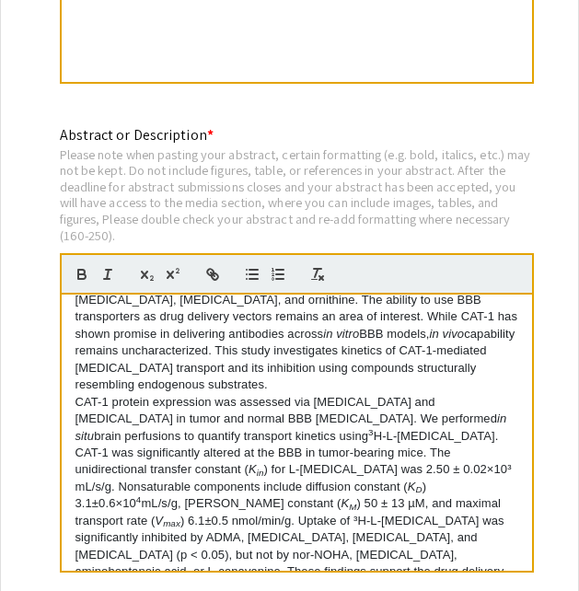
click at [329, 414] on p "CAT-1 protein expression was assessed via [MEDICAL_DATA] and [MEDICAL_DATA] in …" at bounding box center [296, 495] width 443 height 203
click at [339, 412] on p "CAT-1 protein expression was assessed via [MEDICAL_DATA] and [MEDICAL_DATA] in …" at bounding box center [296, 495] width 443 height 203
click at [464, 433] on p "CAT-1 protein expression was assessed via [MEDICAL_DATA] and [MEDICAL_DATA] in …" at bounding box center [296, 495] width 443 height 203
click at [476, 432] on p "CAT-1 protein expression was assessed via [MEDICAL_DATA] and [MEDICAL_DATA] in …" at bounding box center [296, 495] width 443 height 203
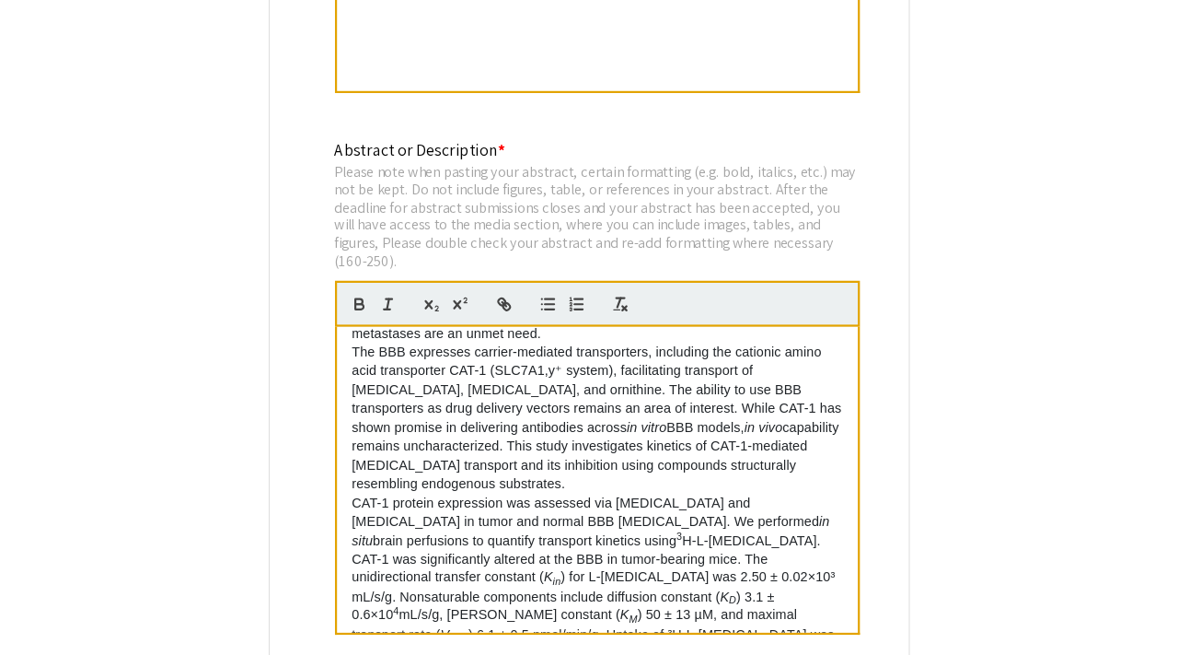
scroll to position [188, 0]
